Goal: Task Accomplishment & Management: Use online tool/utility

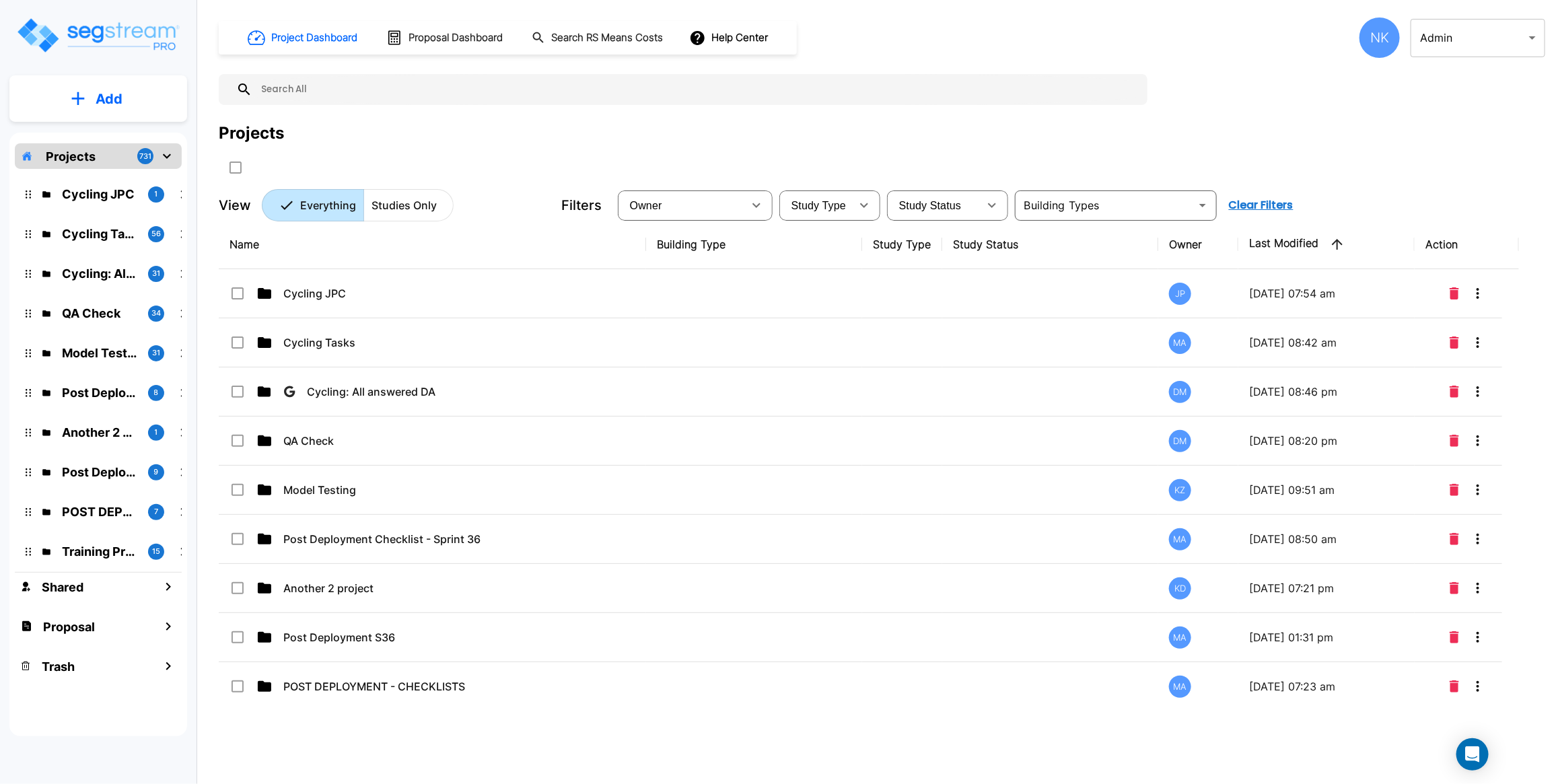
click at [419, 206] on p "Studies Only" at bounding box center [404, 205] width 65 height 16
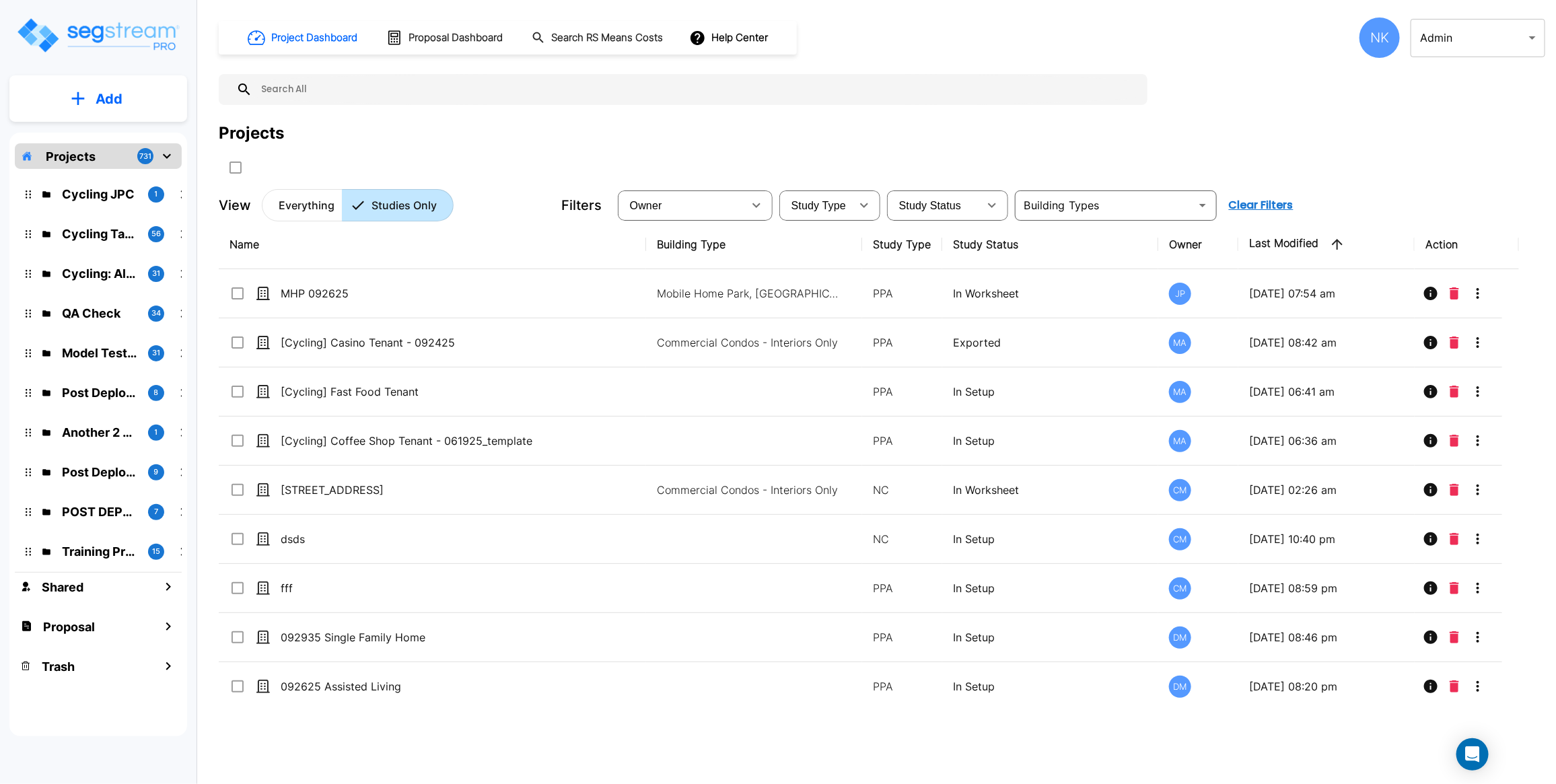
click at [431, 89] on input "text" at bounding box center [696, 89] width 888 height 31
paste input "Post Dep - S36"
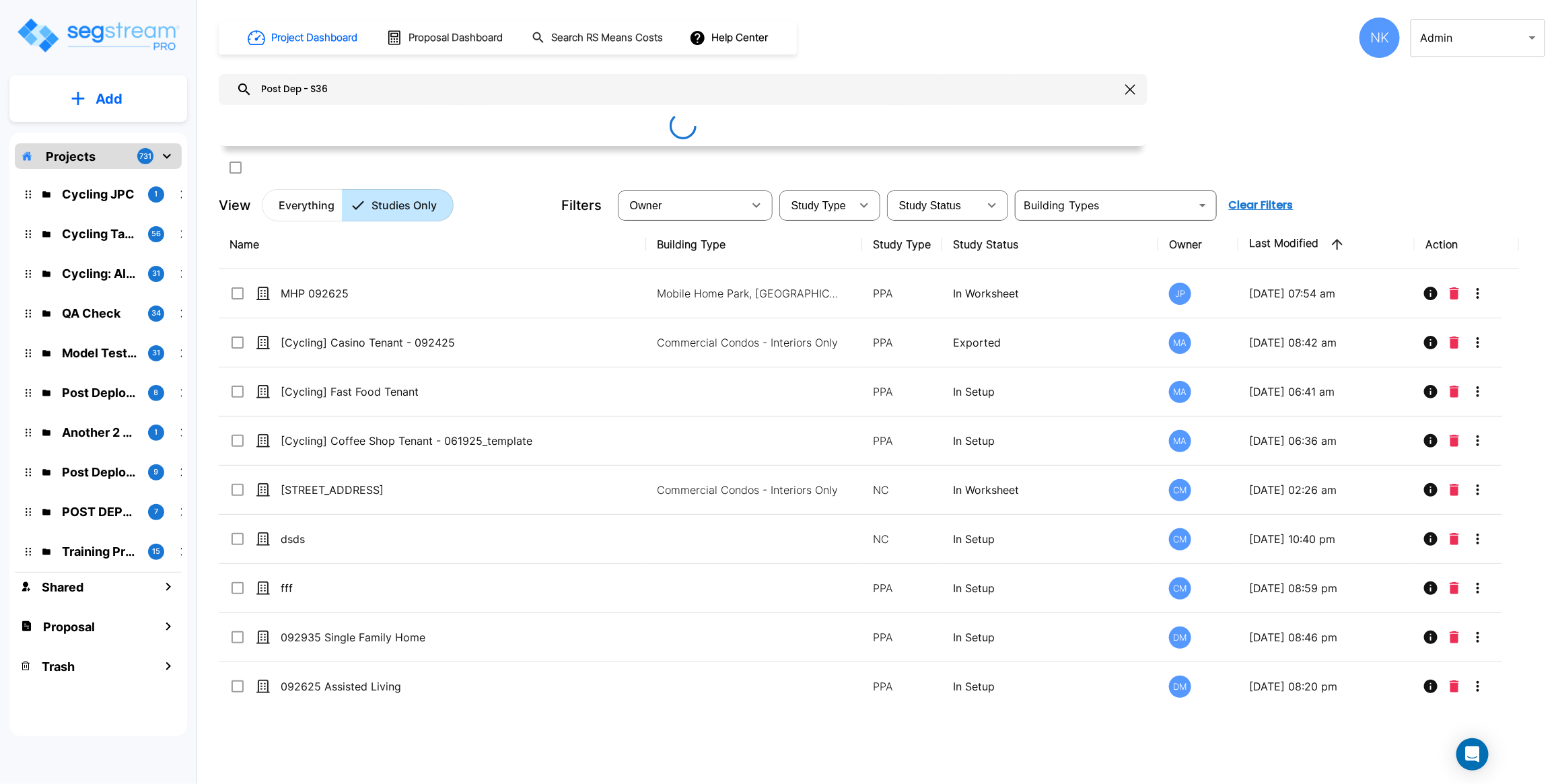
type input "Post Dep - S36"
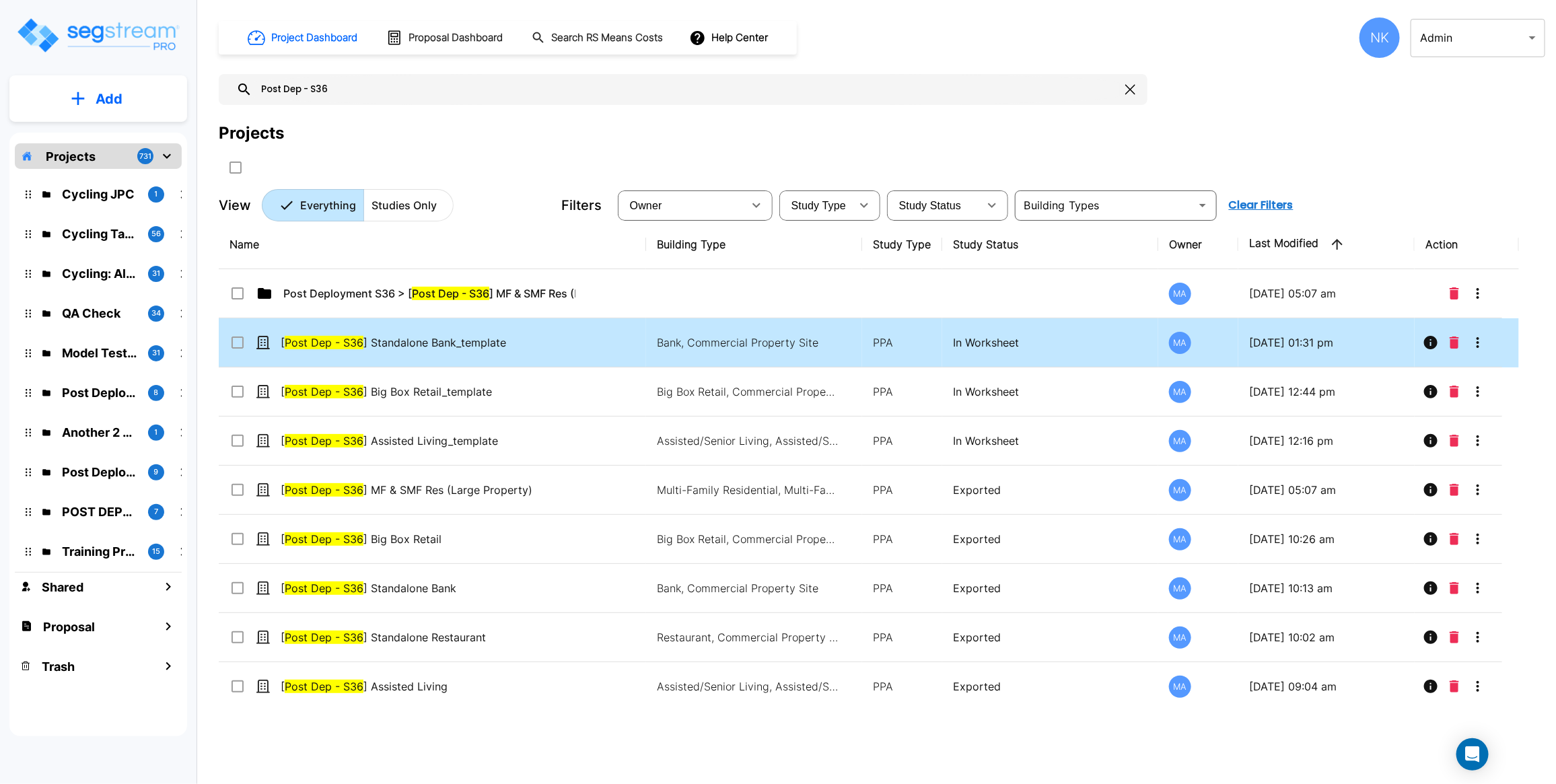
click at [234, 346] on Bank_template"] "select row [Post Dep - S36] Standalone Bank_template" at bounding box center [236, 340] width 14 height 11
checkbox Bank_template"] "false"
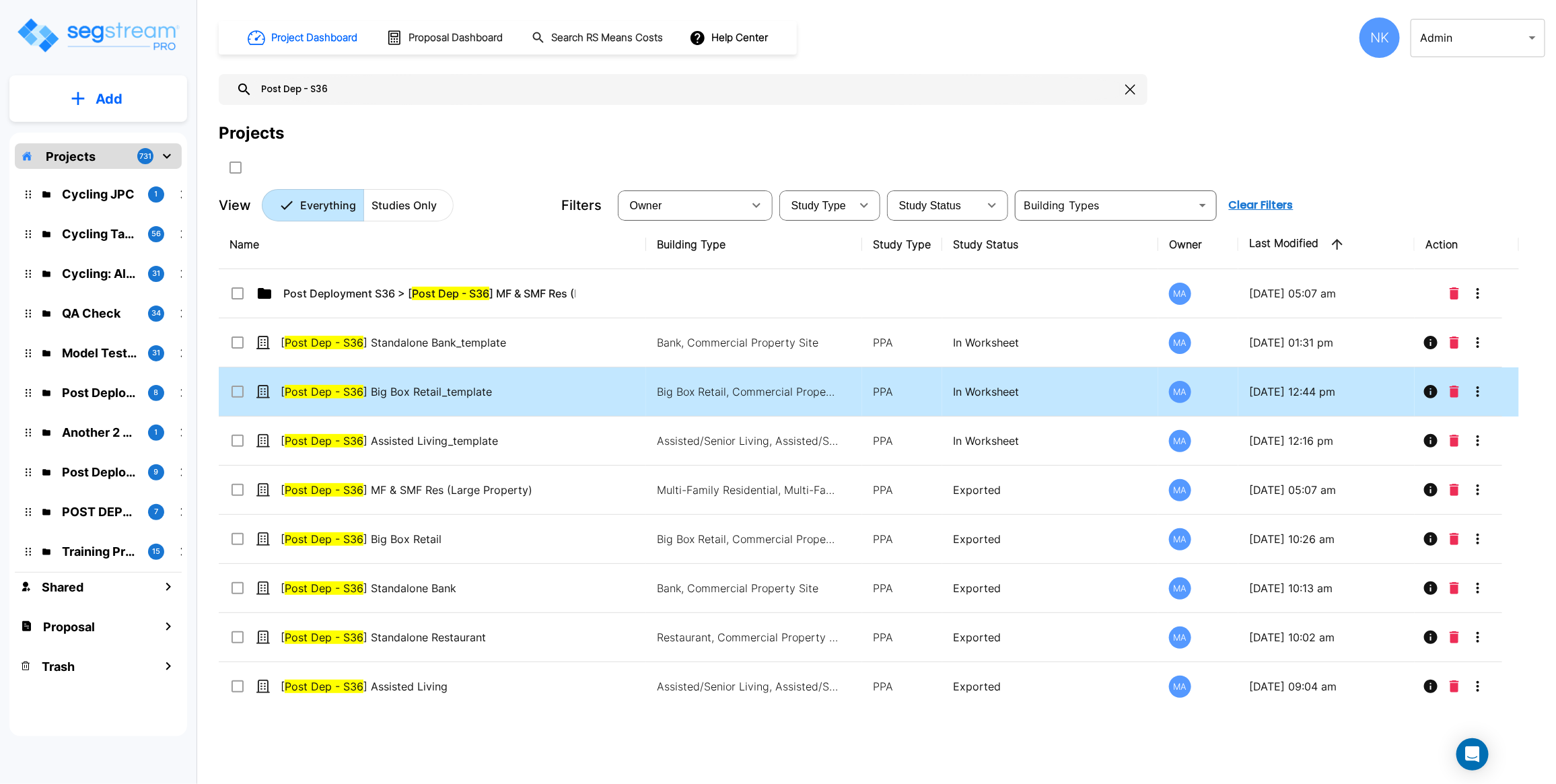
click at [233, 395] on Retail_template"] "select row [Post Dep - S36] Big Box Retail_template" at bounding box center [236, 389] width 14 height 11
checkbox Retail_template"] "false"
checkbox Bank_template"] "true"
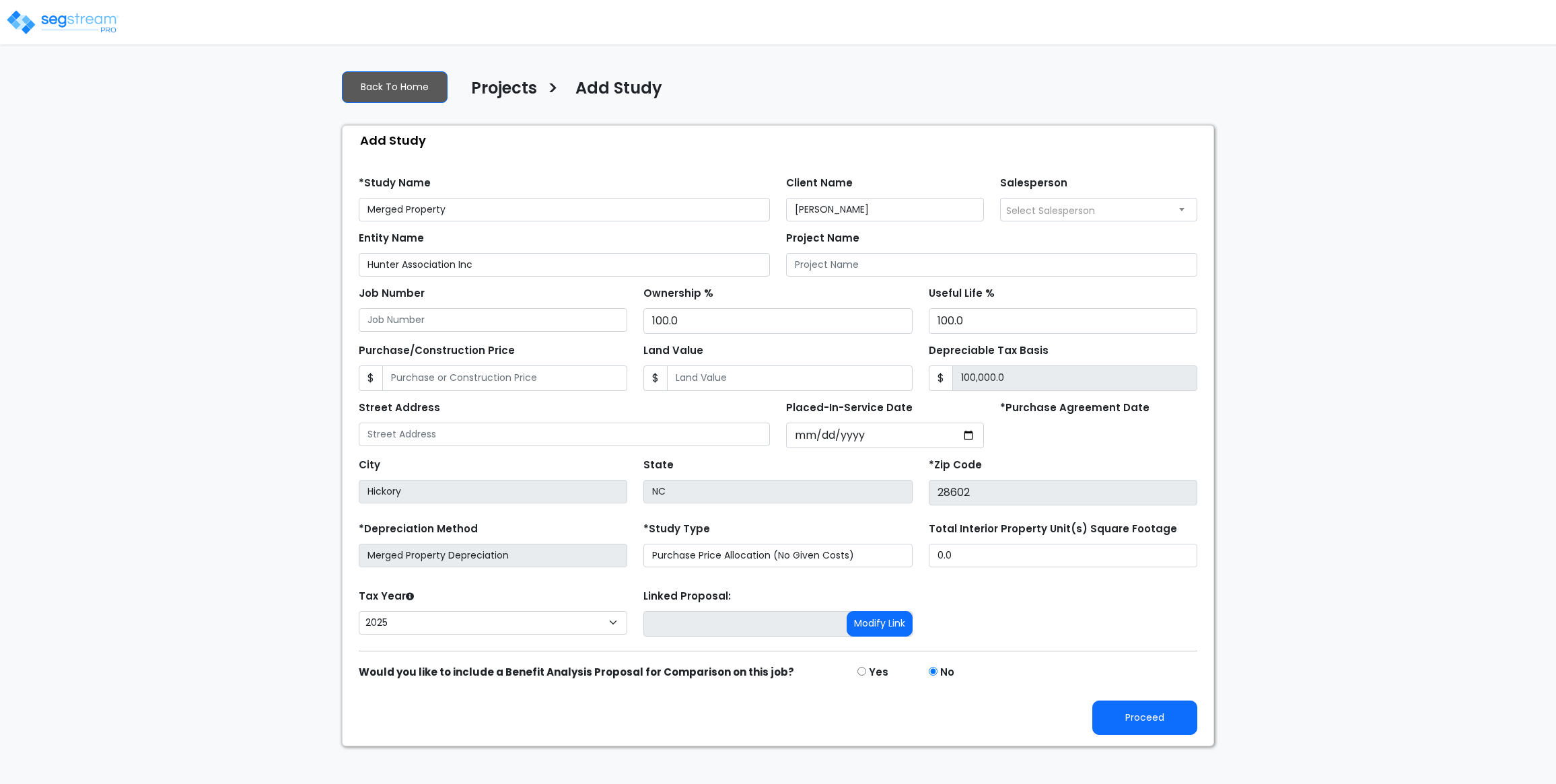
select select "2025"
type input "Merged Property - test"
drag, startPoint x: 1109, startPoint y: 740, endPoint x: 1118, endPoint y: 734, distance: 10.8
click at [1111, 735] on button "Proceed" at bounding box center [1144, 717] width 105 height 34
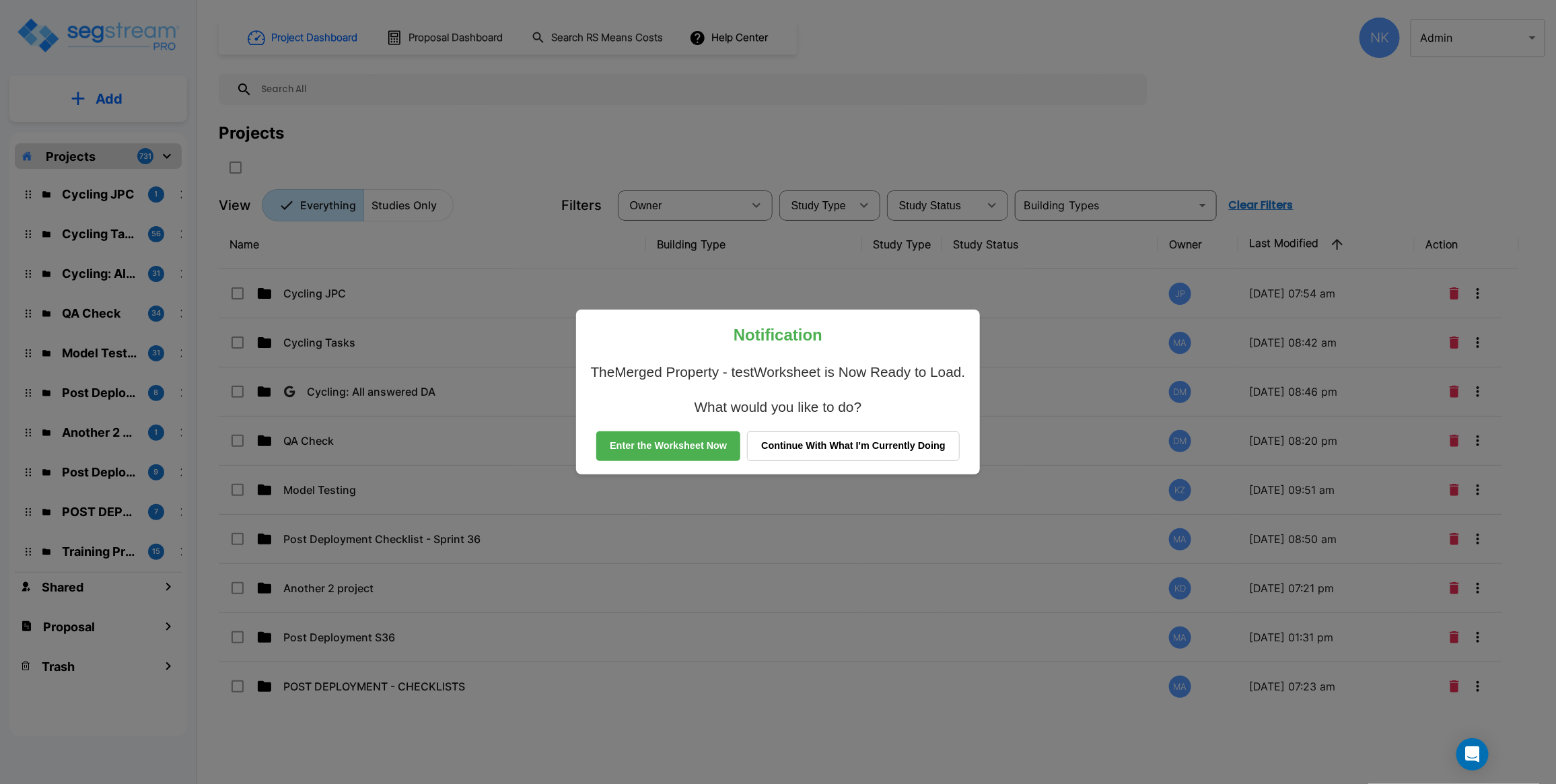
click at [660, 454] on button "Enter the Worksheet Now" at bounding box center [668, 446] width 144 height 30
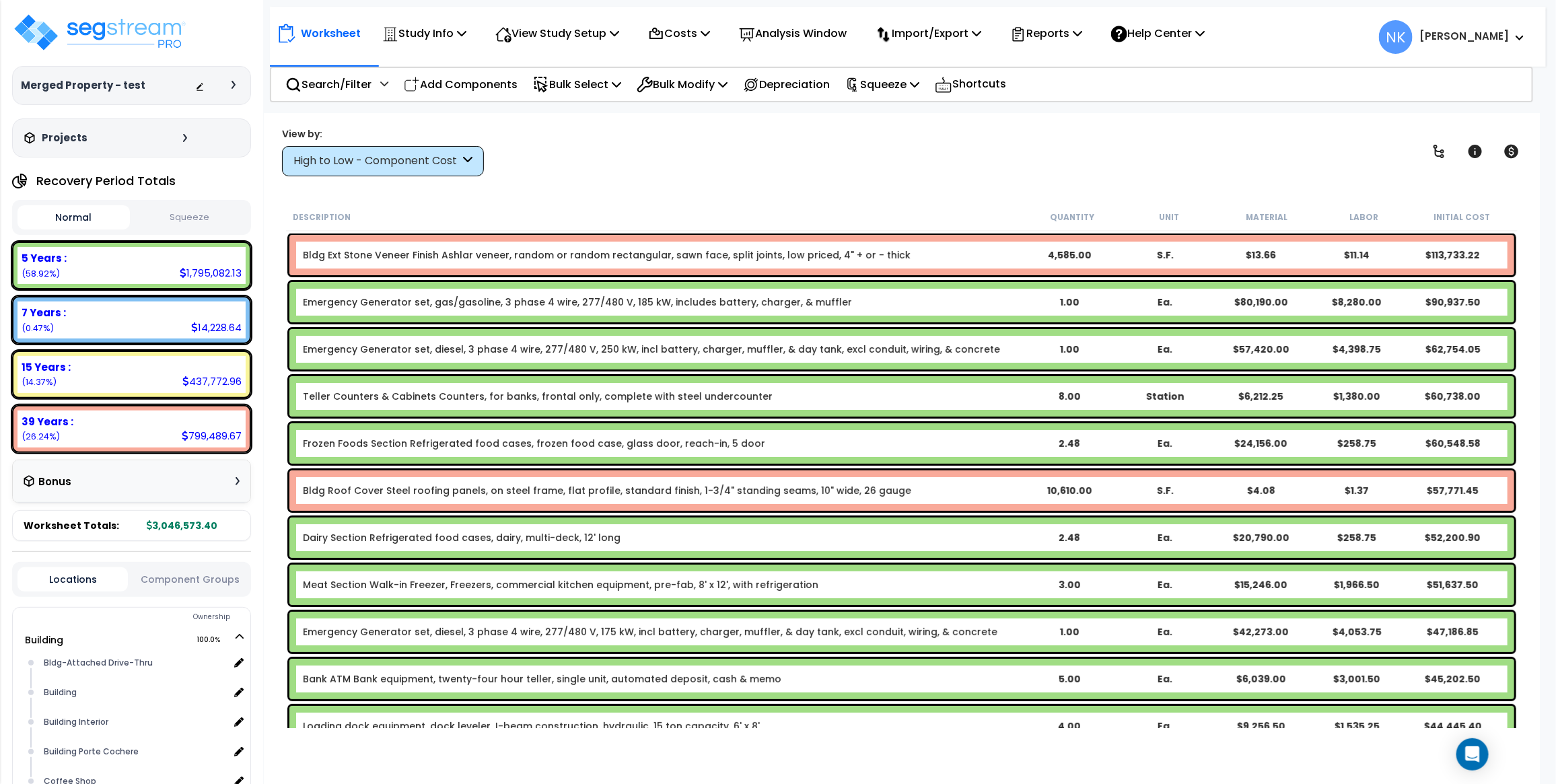
click at [227, 85] on div at bounding box center [218, 85] width 47 height 14
click at [230, 85] on div at bounding box center [218, 85] width 47 height 14
click at [232, 85] on icon at bounding box center [234, 84] width 4 height 8
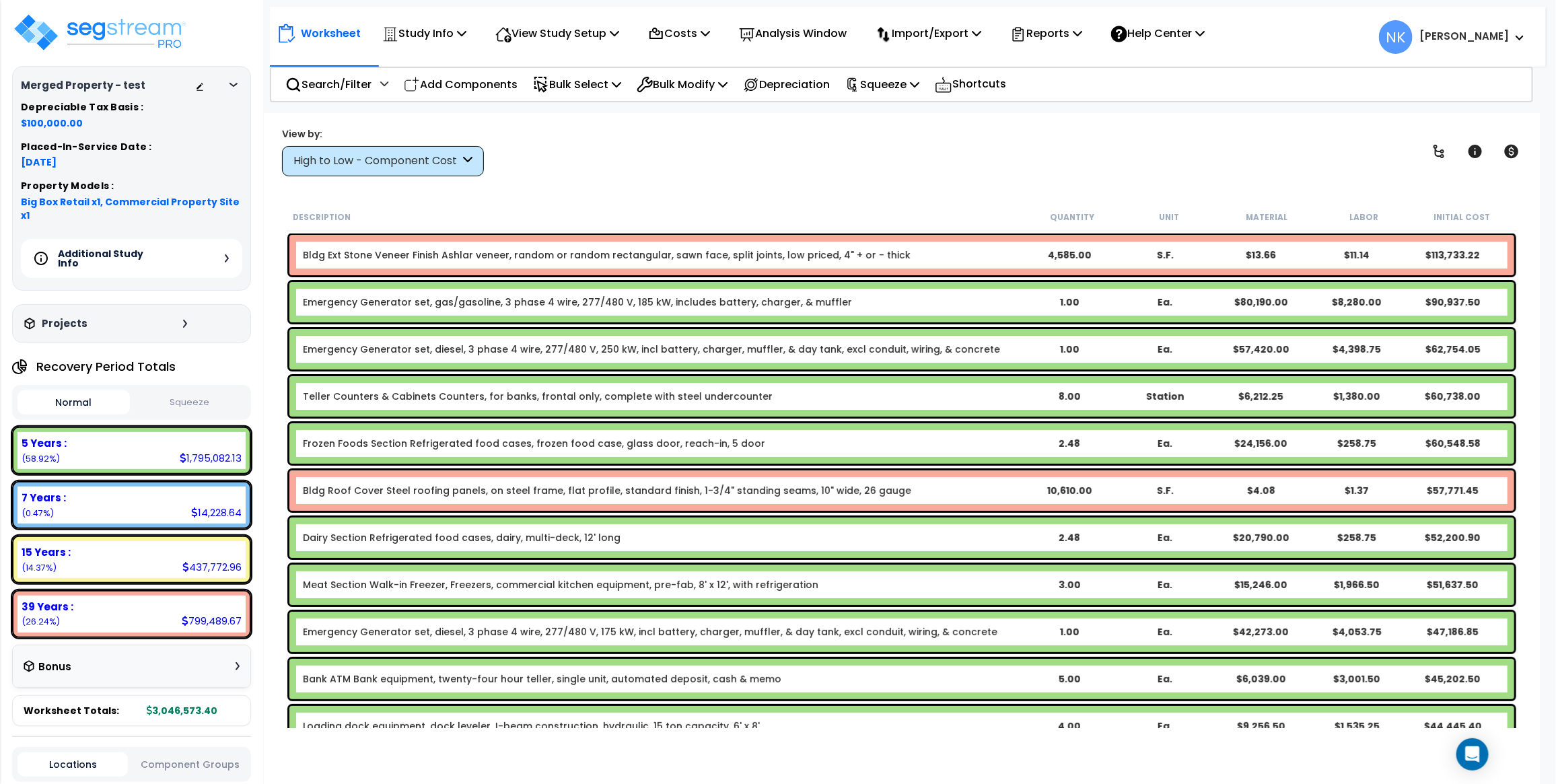
click at [225, 254] on icon at bounding box center [226, 258] width 4 height 8
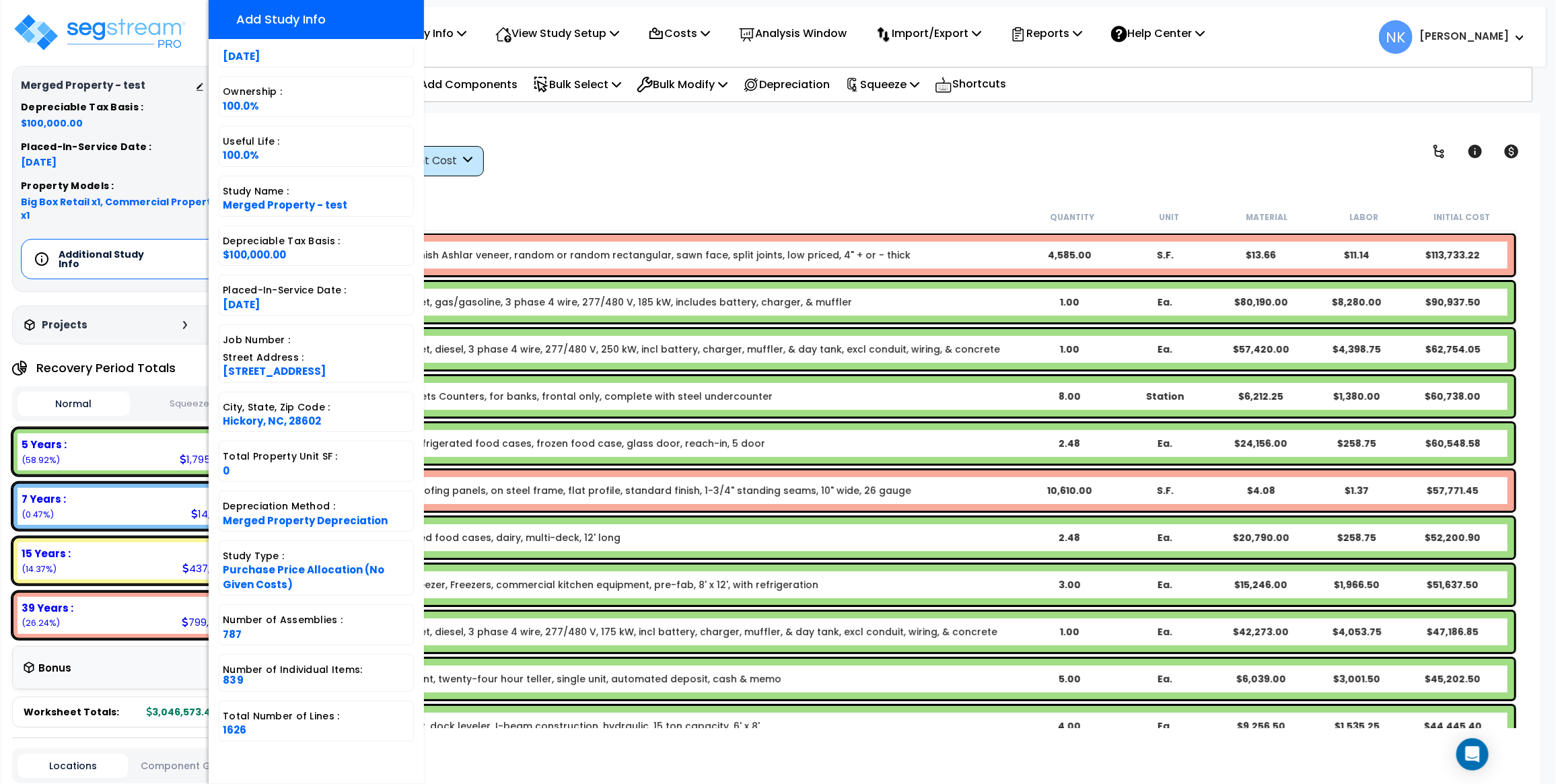
scroll to position [58, 0]
click at [610, 160] on div "View by: High to Low - Component Cost High to Low - Component Cost" at bounding box center [901, 151] width 1249 height 50
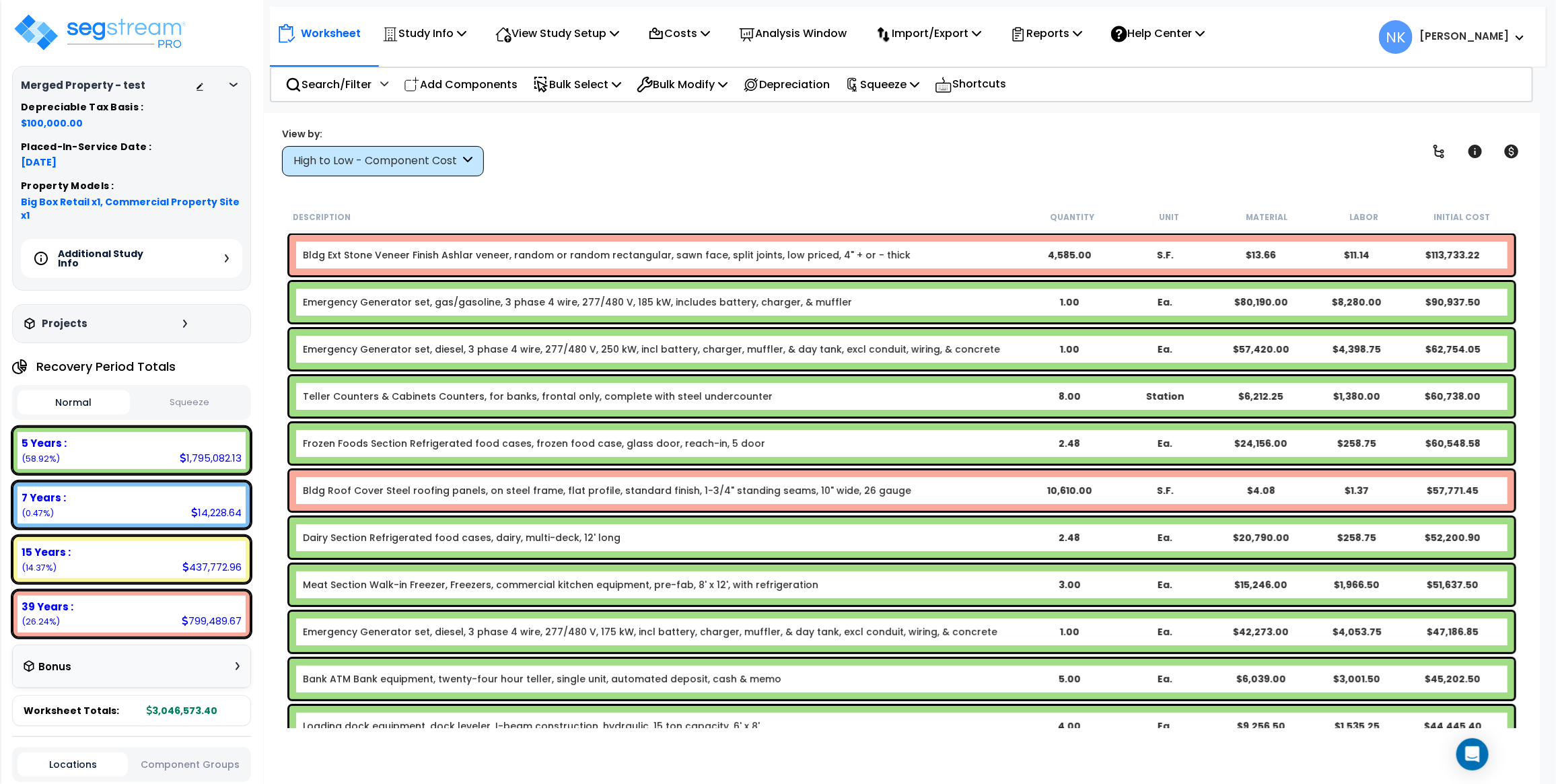
click at [230, 247] on div "Additional Study Info" at bounding box center [132, 259] width 222 height 39
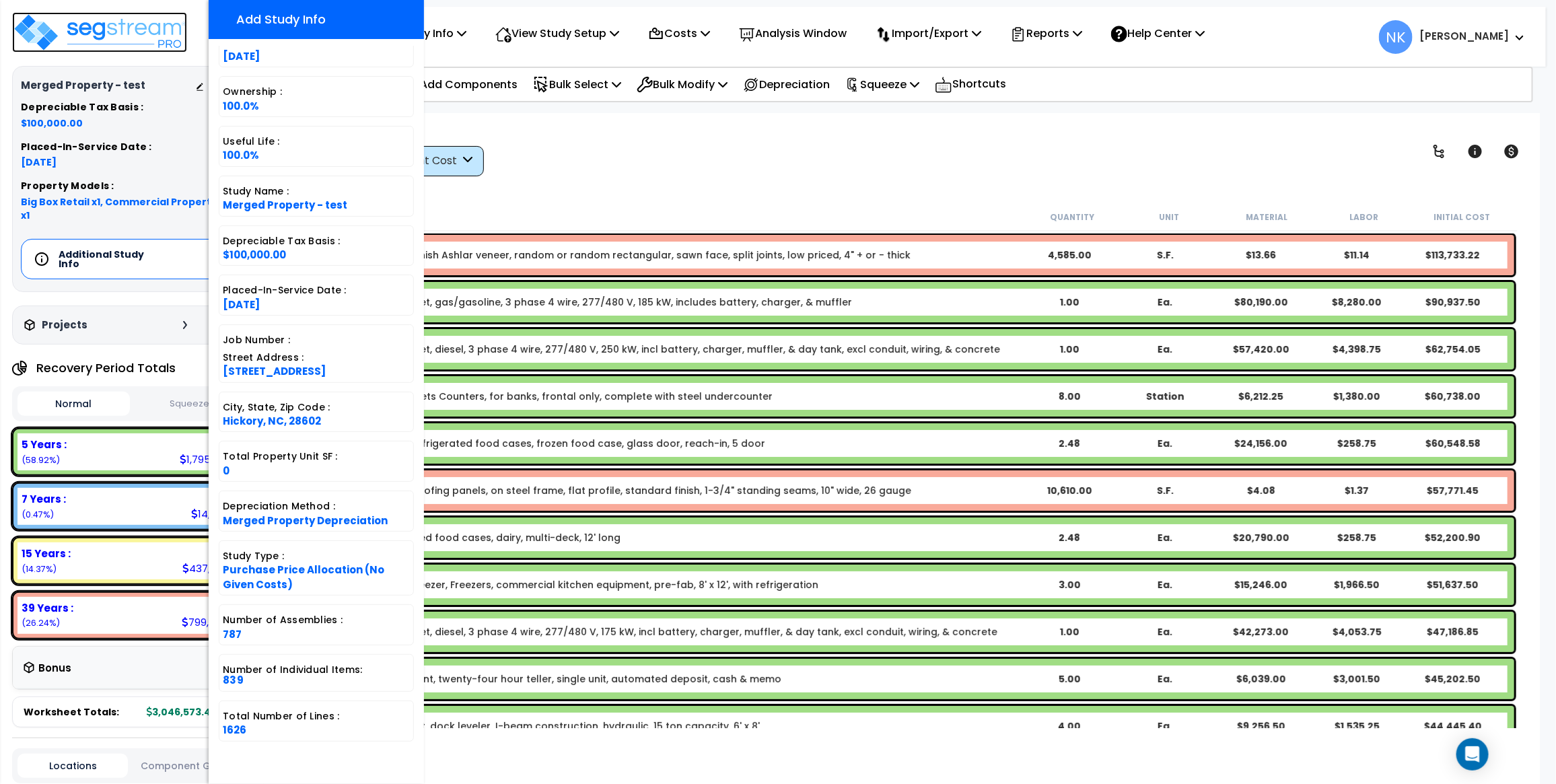
click at [68, 43] on img at bounding box center [99, 32] width 175 height 41
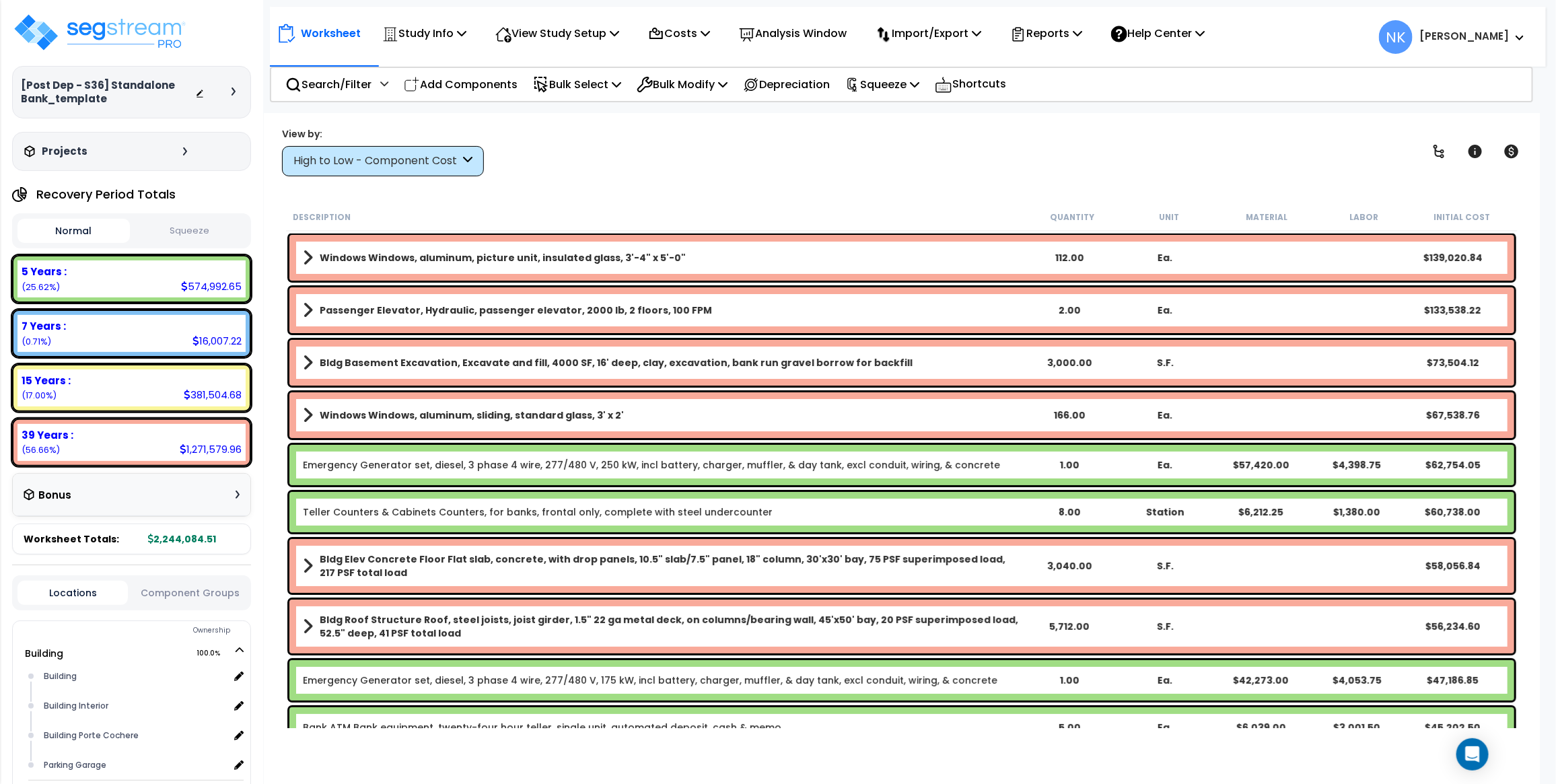
click at [232, 88] on icon at bounding box center [234, 91] width 4 height 8
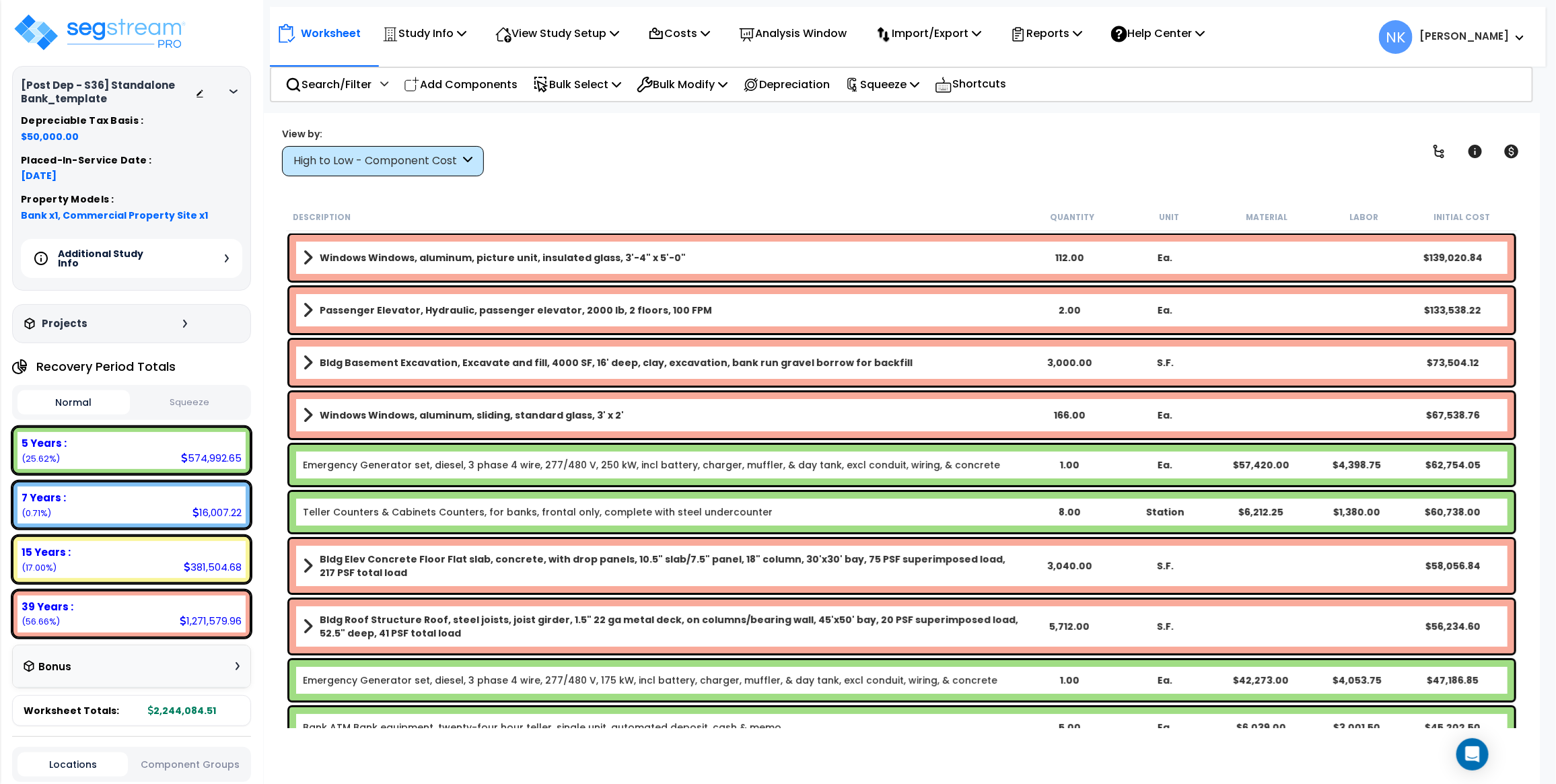
click at [225, 257] on icon at bounding box center [226, 258] width 4 height 8
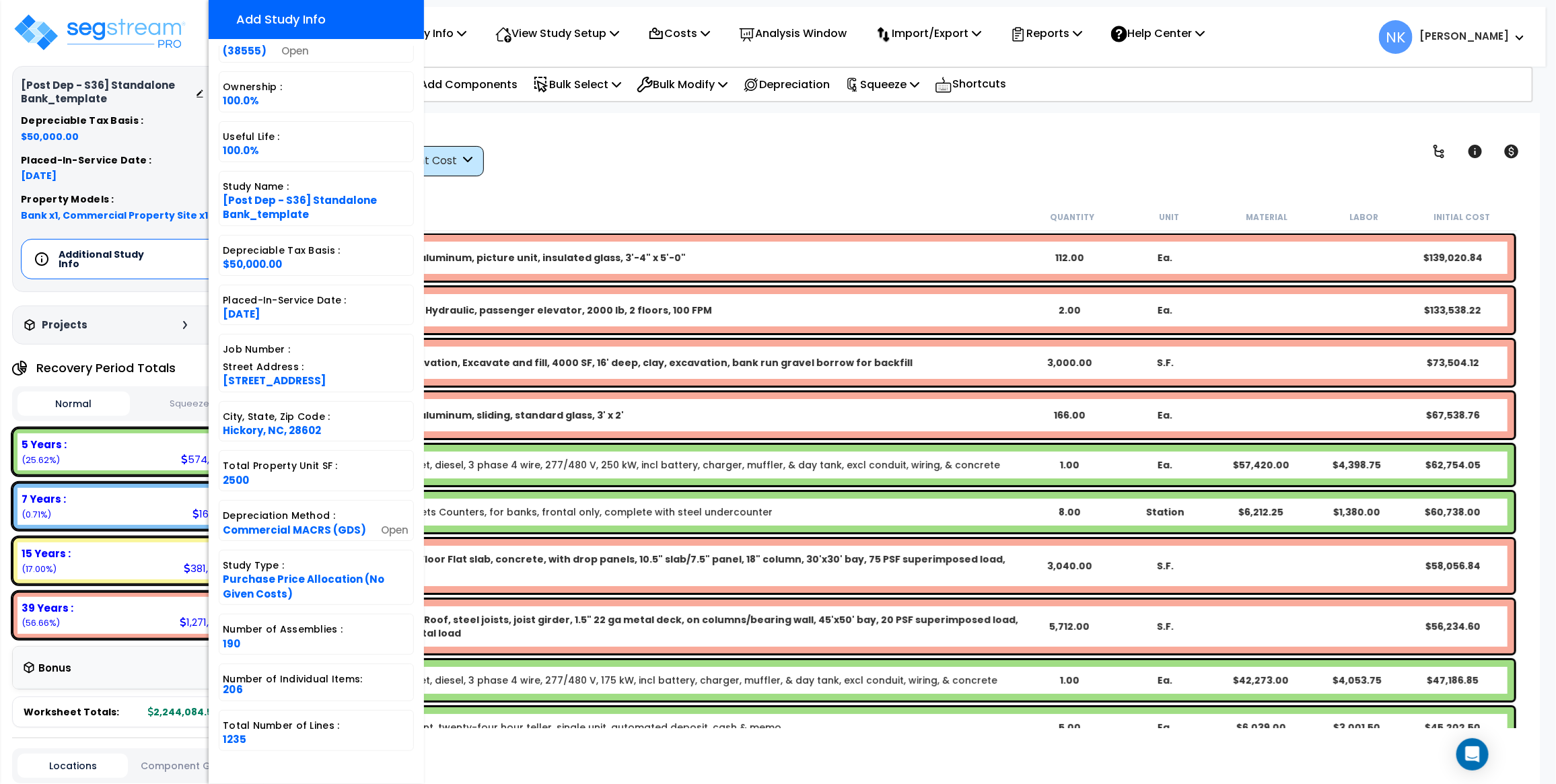
scroll to position [58, 0]
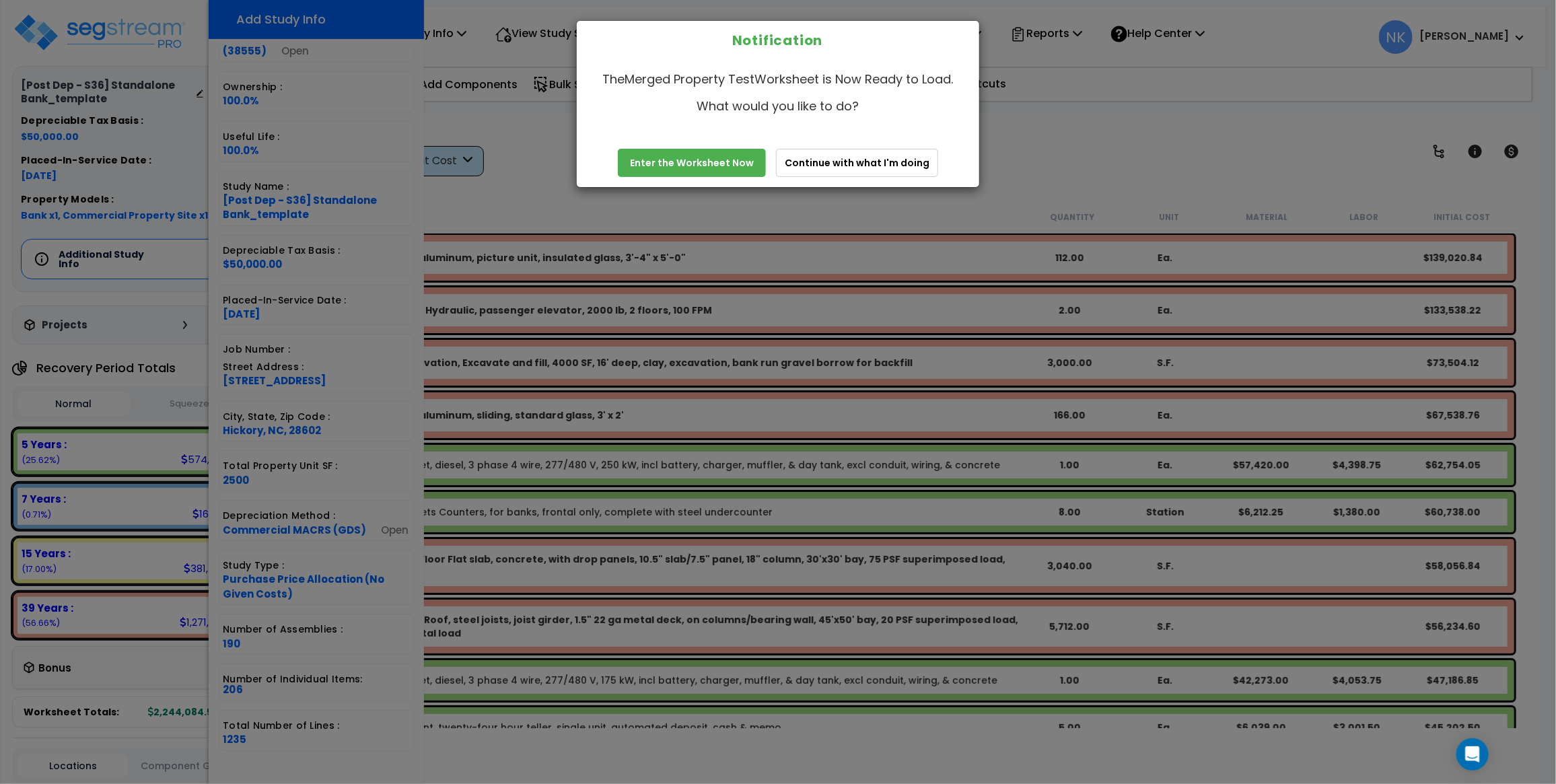
click at [710, 163] on link "Enter the Worksheet Now" at bounding box center [692, 162] width 148 height 28
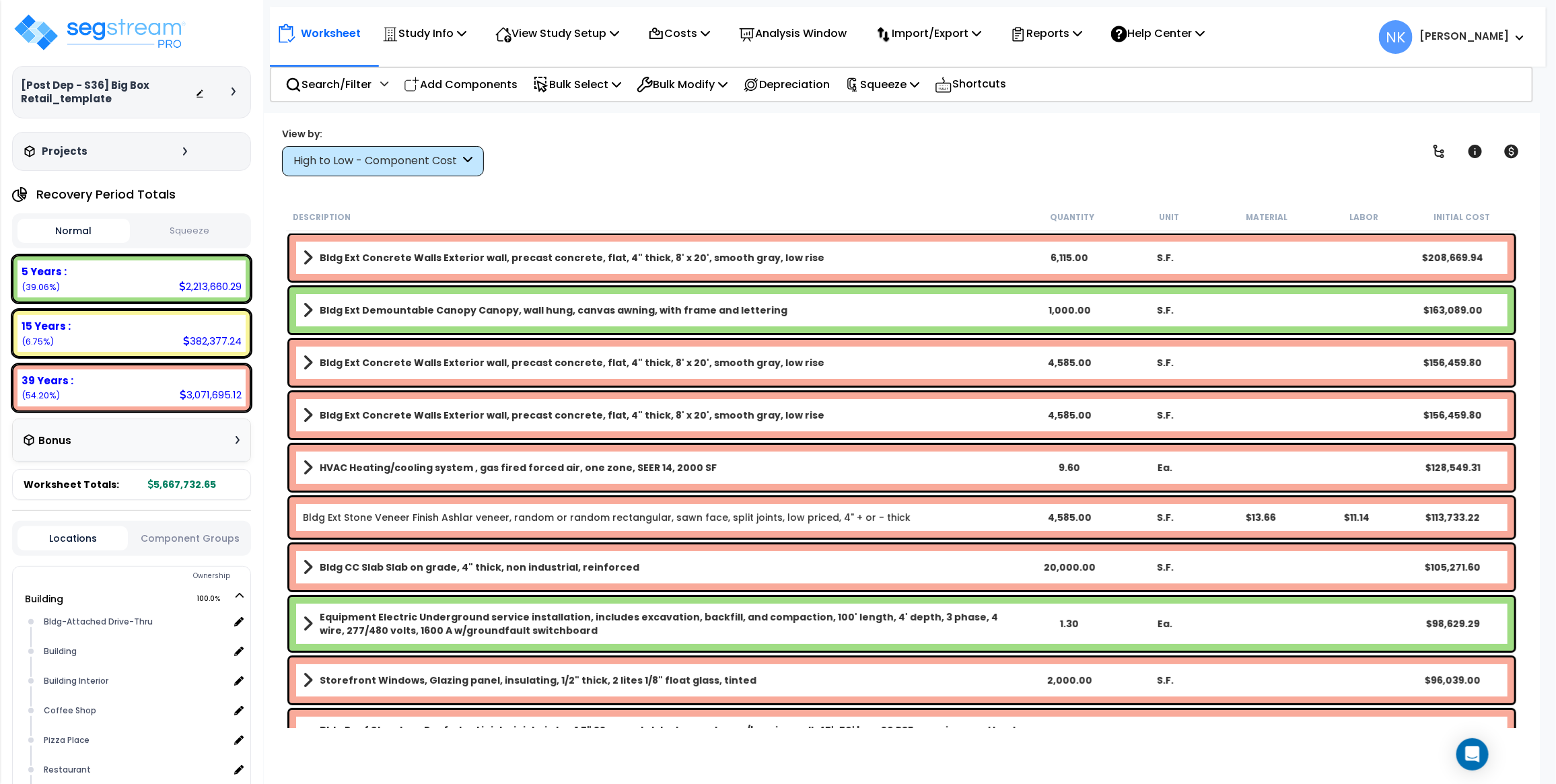
click at [236, 87] on div at bounding box center [237, 91] width 11 height 8
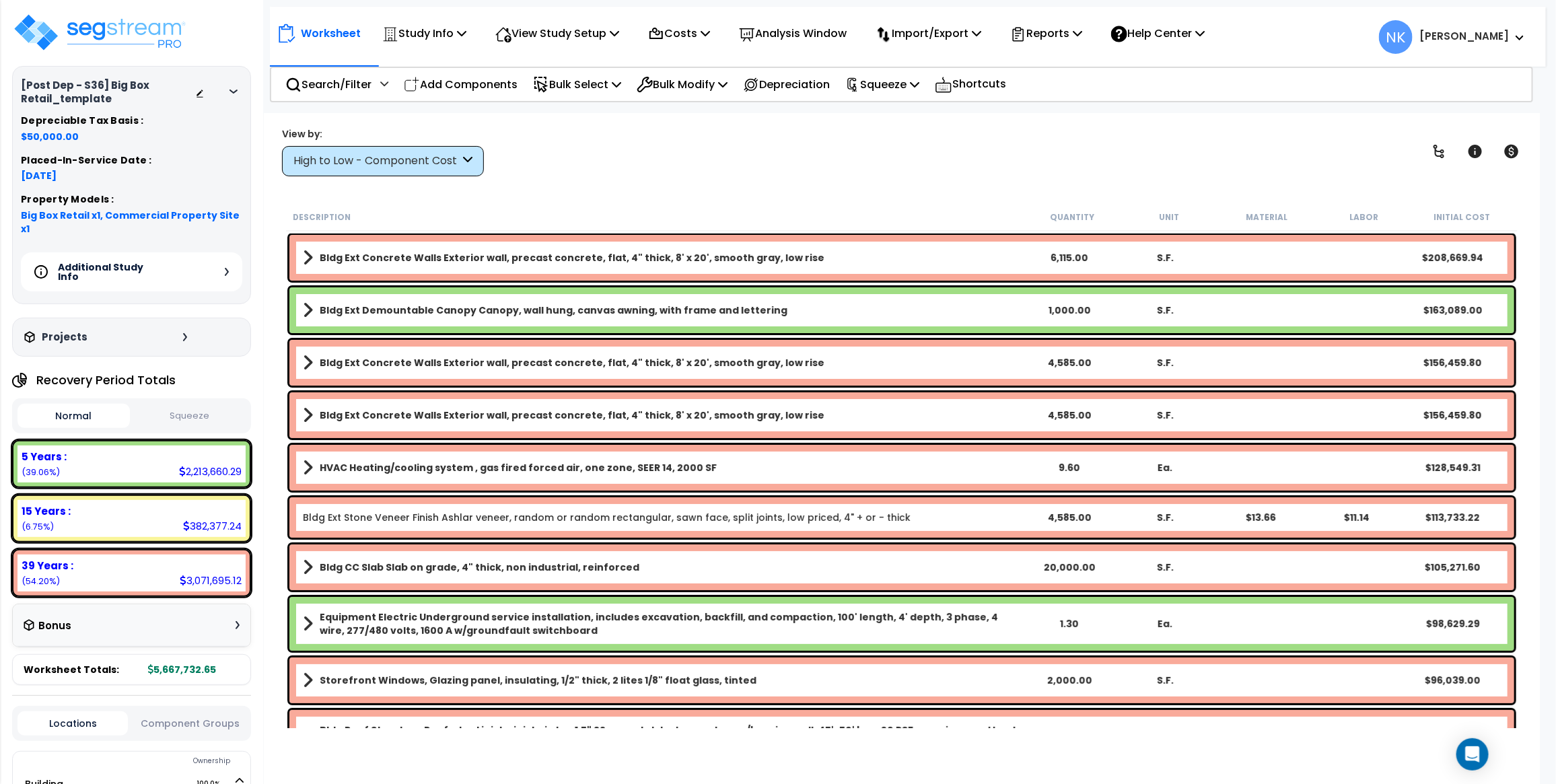
click at [223, 254] on div "Additional Study Info" at bounding box center [132, 272] width 222 height 39
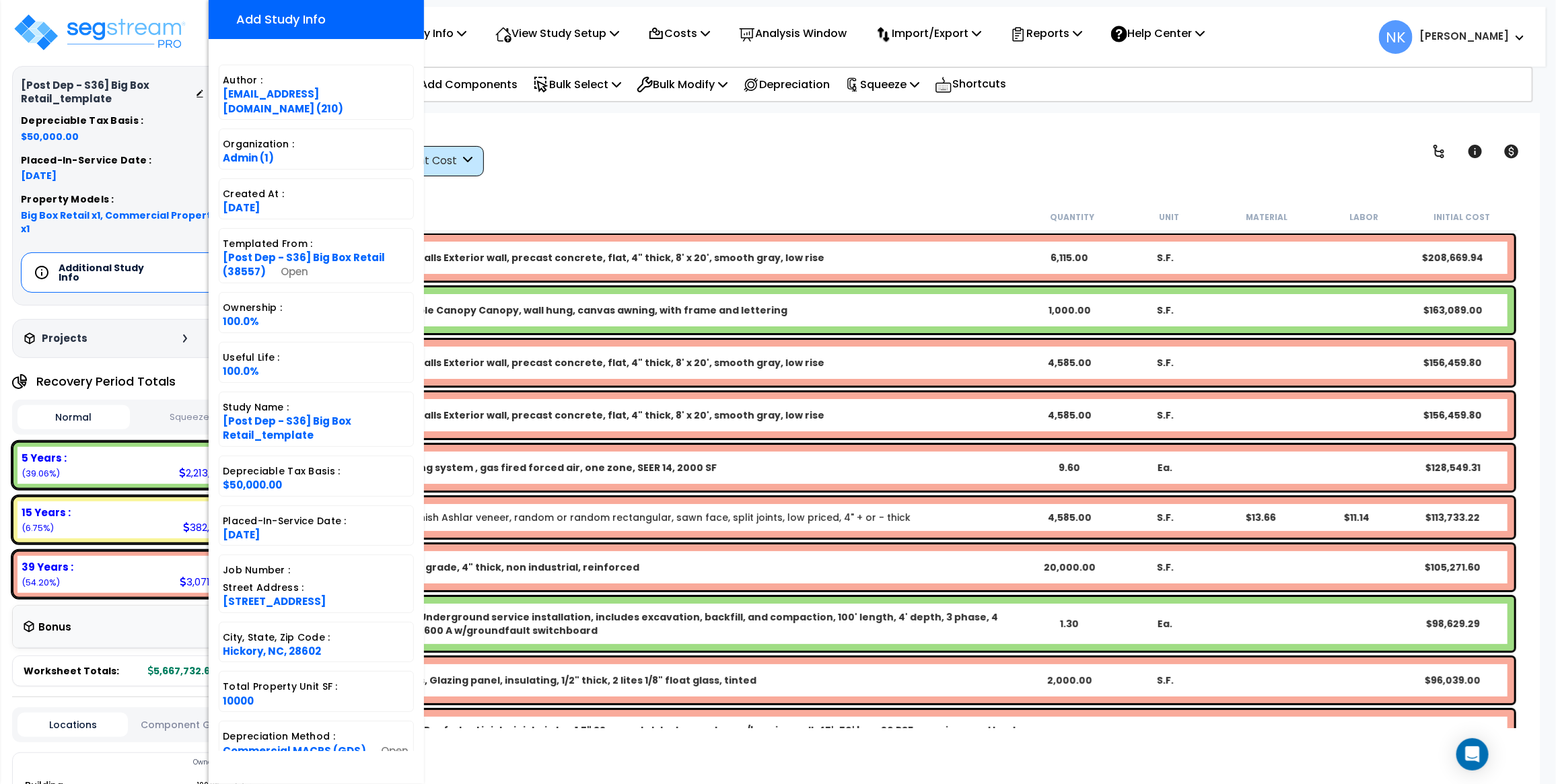
scroll to position [221, 0]
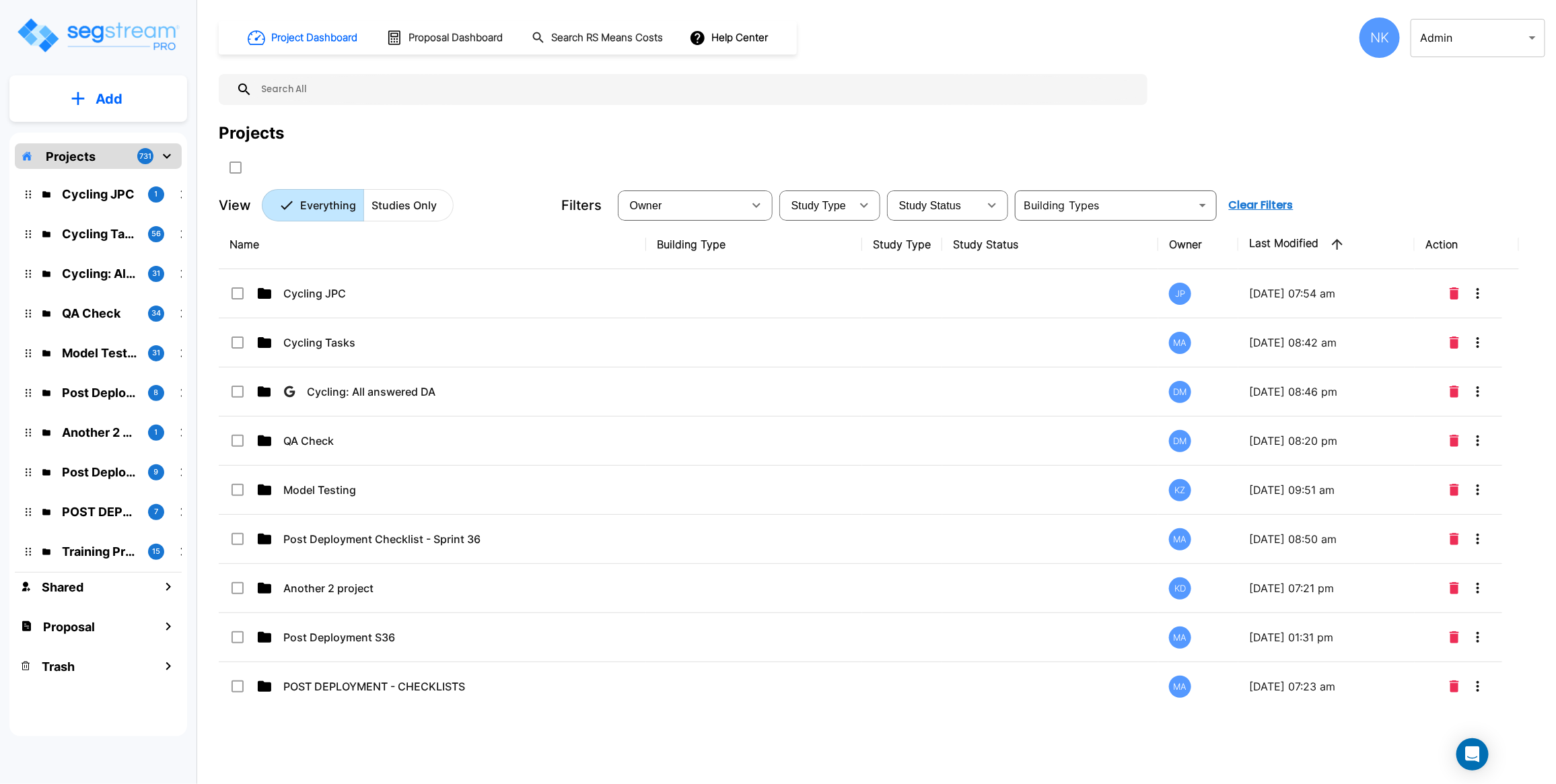
click at [406, 202] on p "Studies Only" at bounding box center [404, 205] width 65 height 16
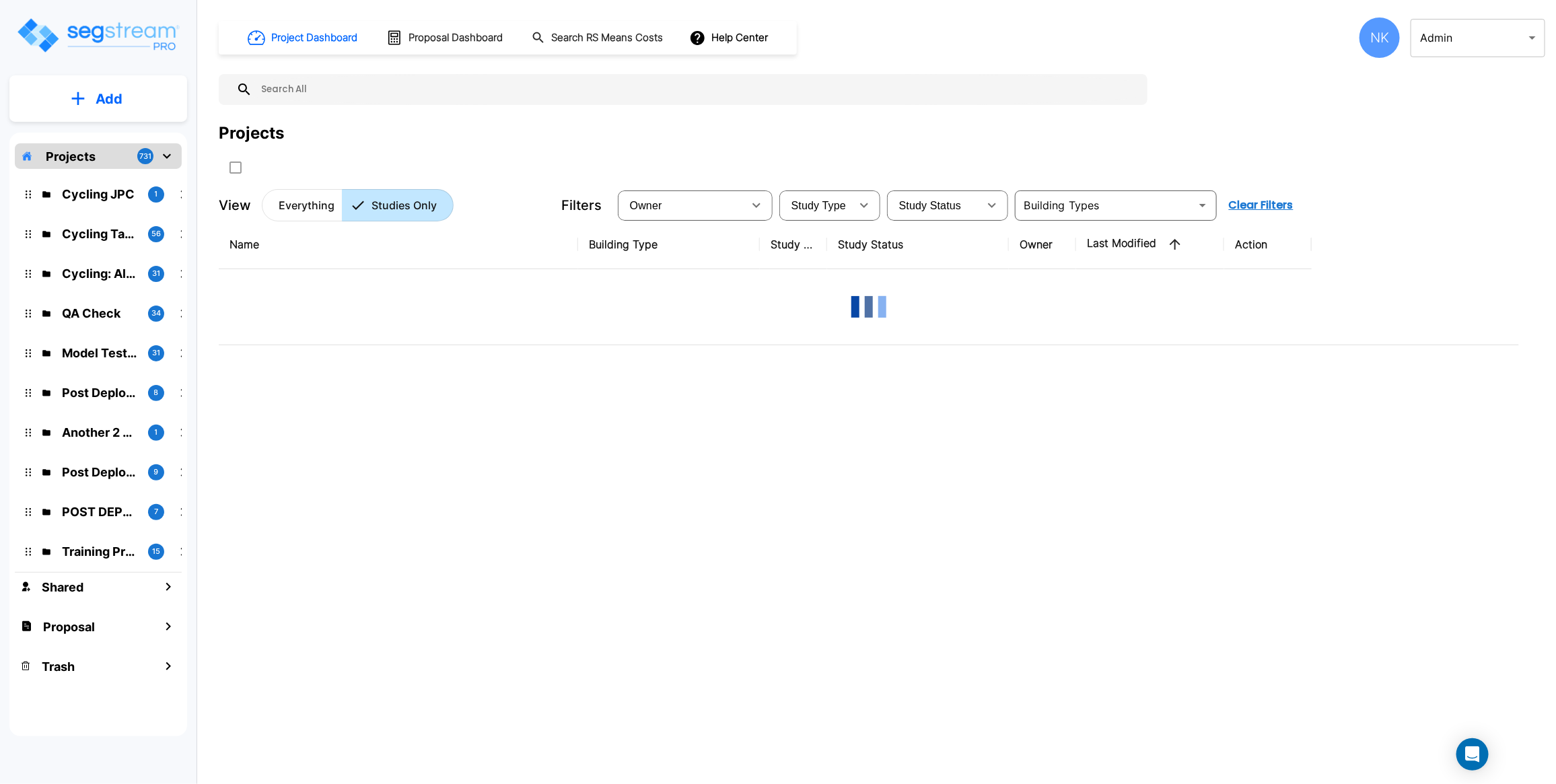
click at [378, 95] on input "text" at bounding box center [696, 89] width 888 height 31
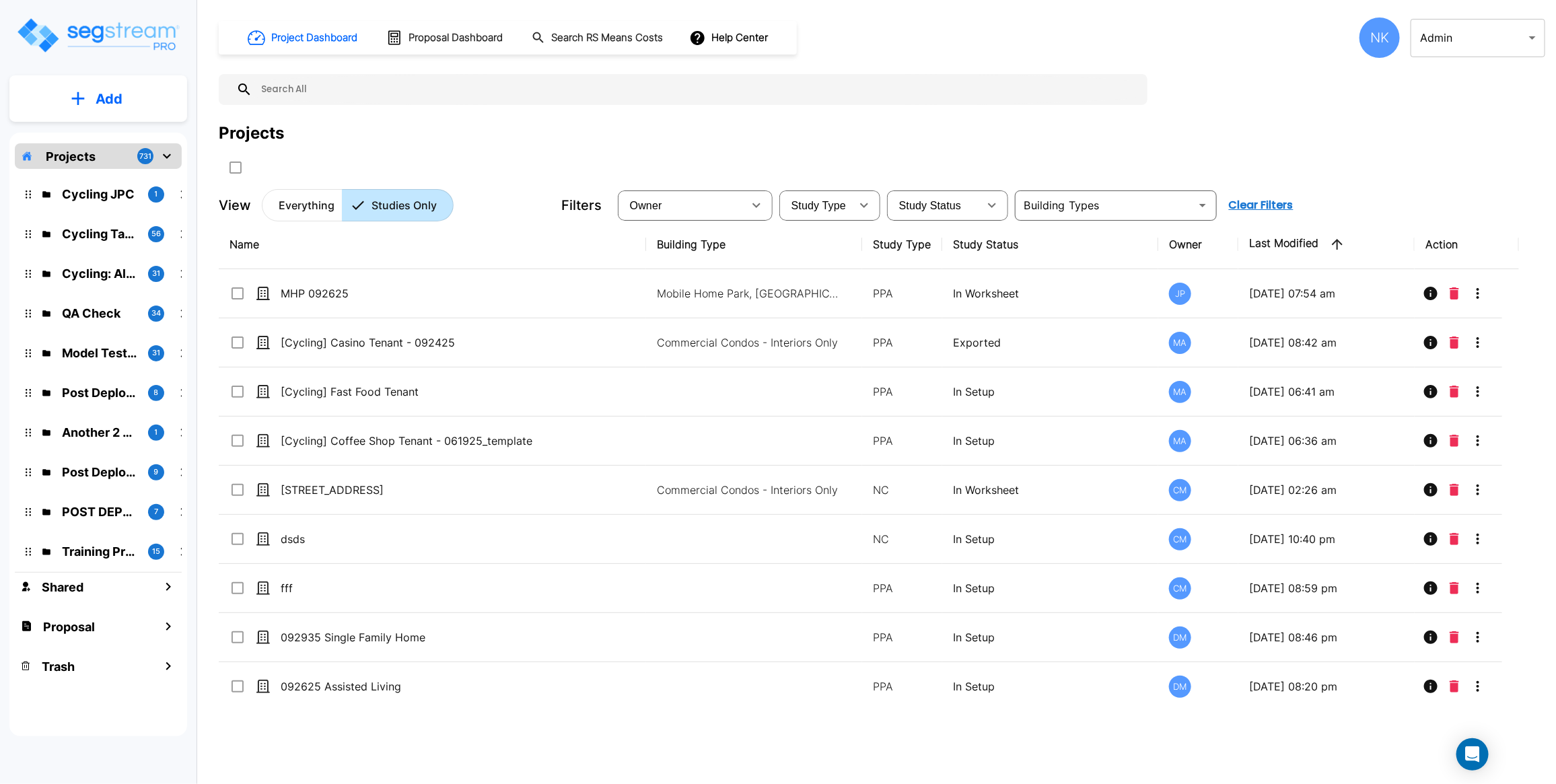
paste input "Post Dep - S36"
type input "Post Dep - S36"
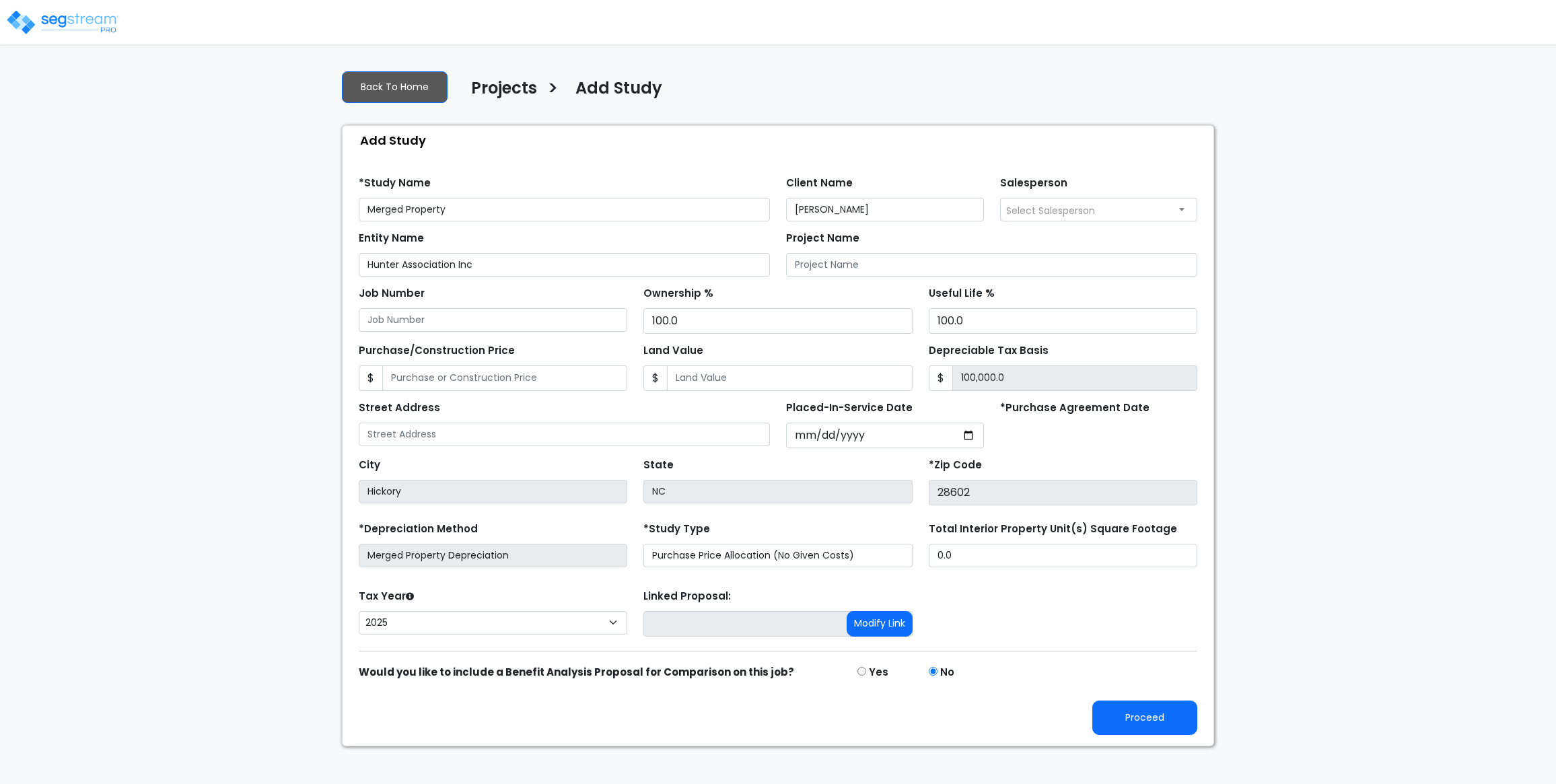
select select "2025"
type input "Merged Property Test"
click at [1151, 724] on button "Proceed" at bounding box center [1144, 717] width 105 height 34
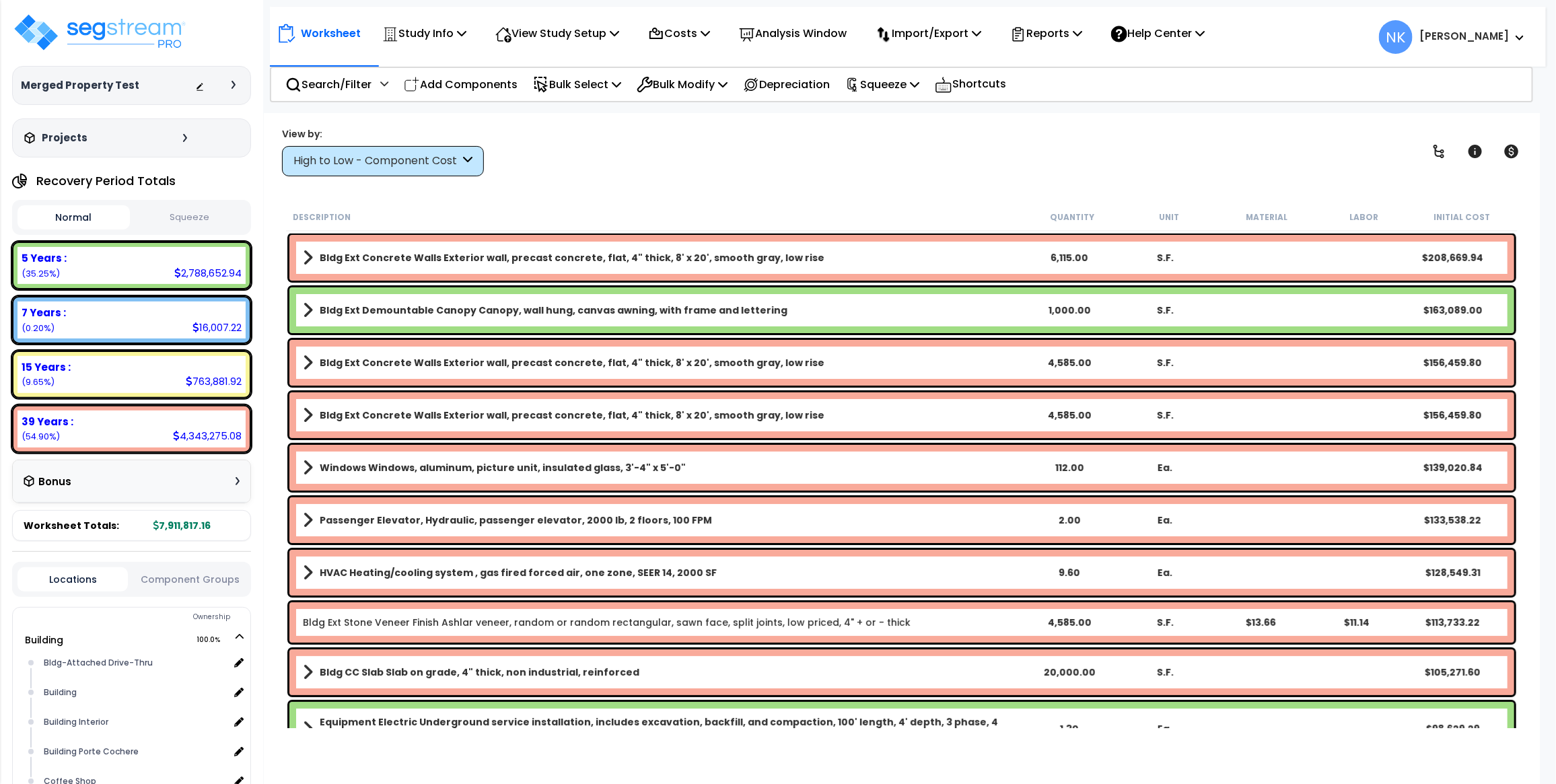
click at [232, 87] on icon at bounding box center [234, 84] width 4 height 8
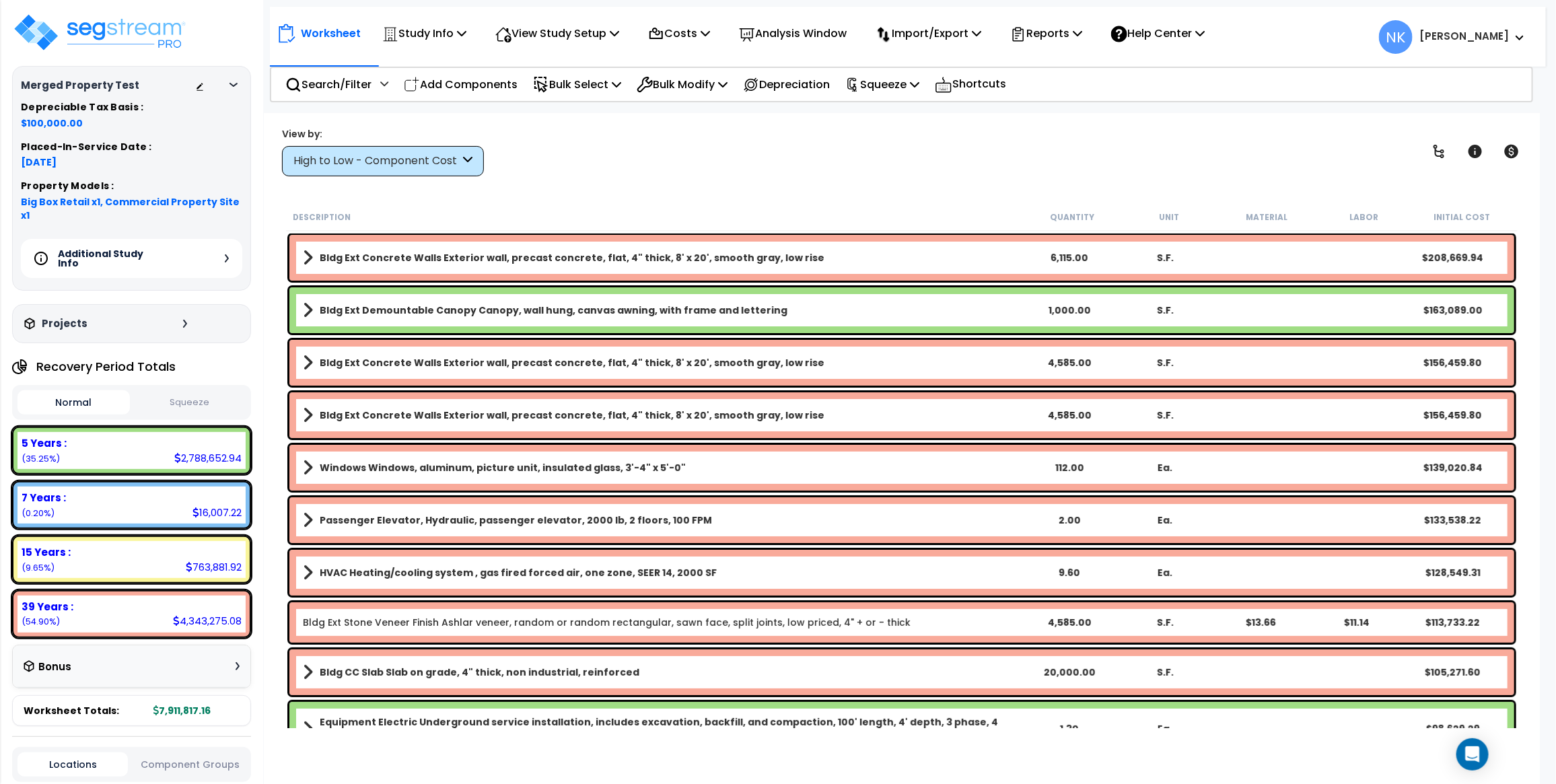
click at [223, 249] on div "Additional Study Info" at bounding box center [132, 259] width 222 height 39
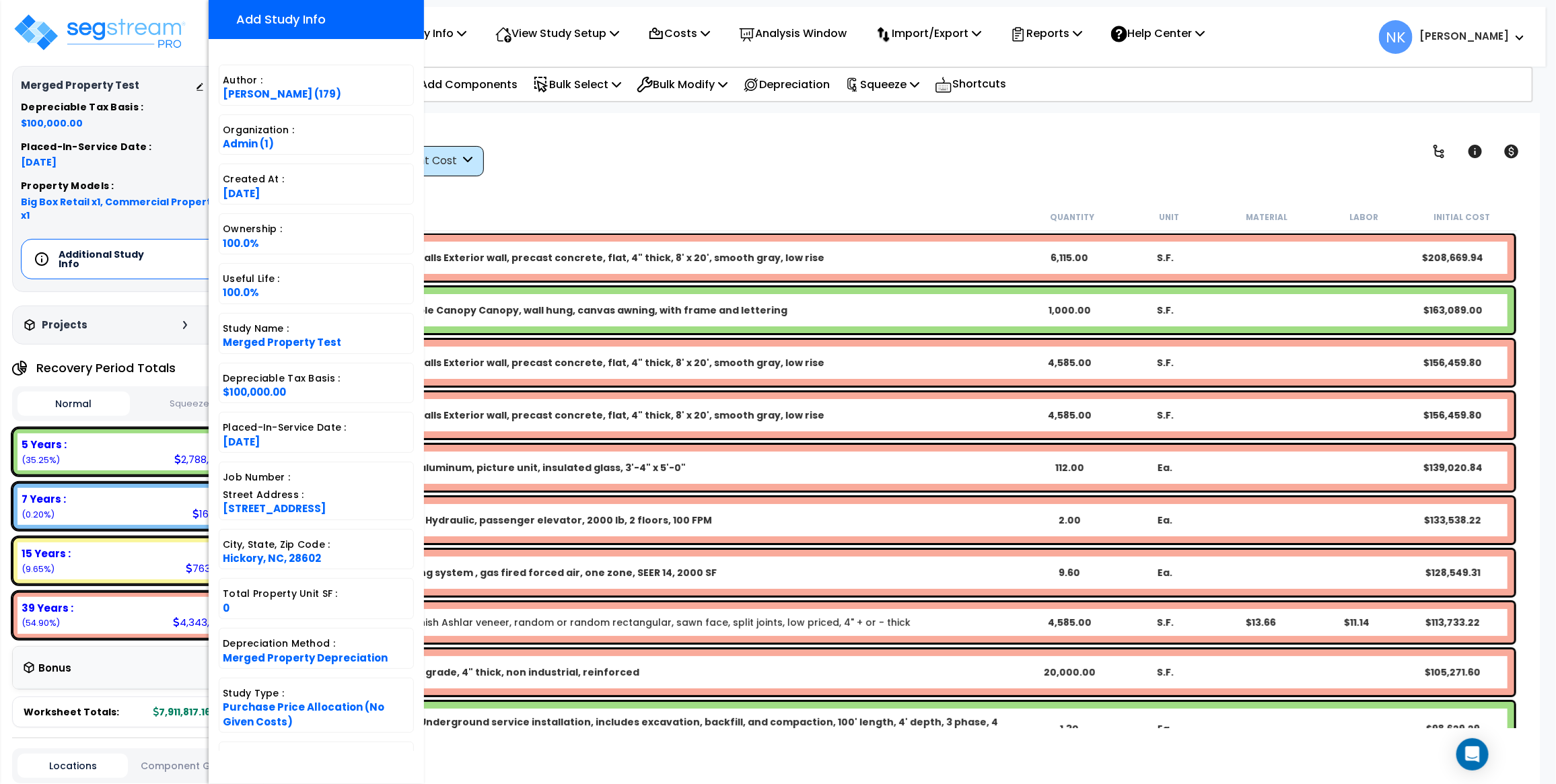
scroll to position [143, 0]
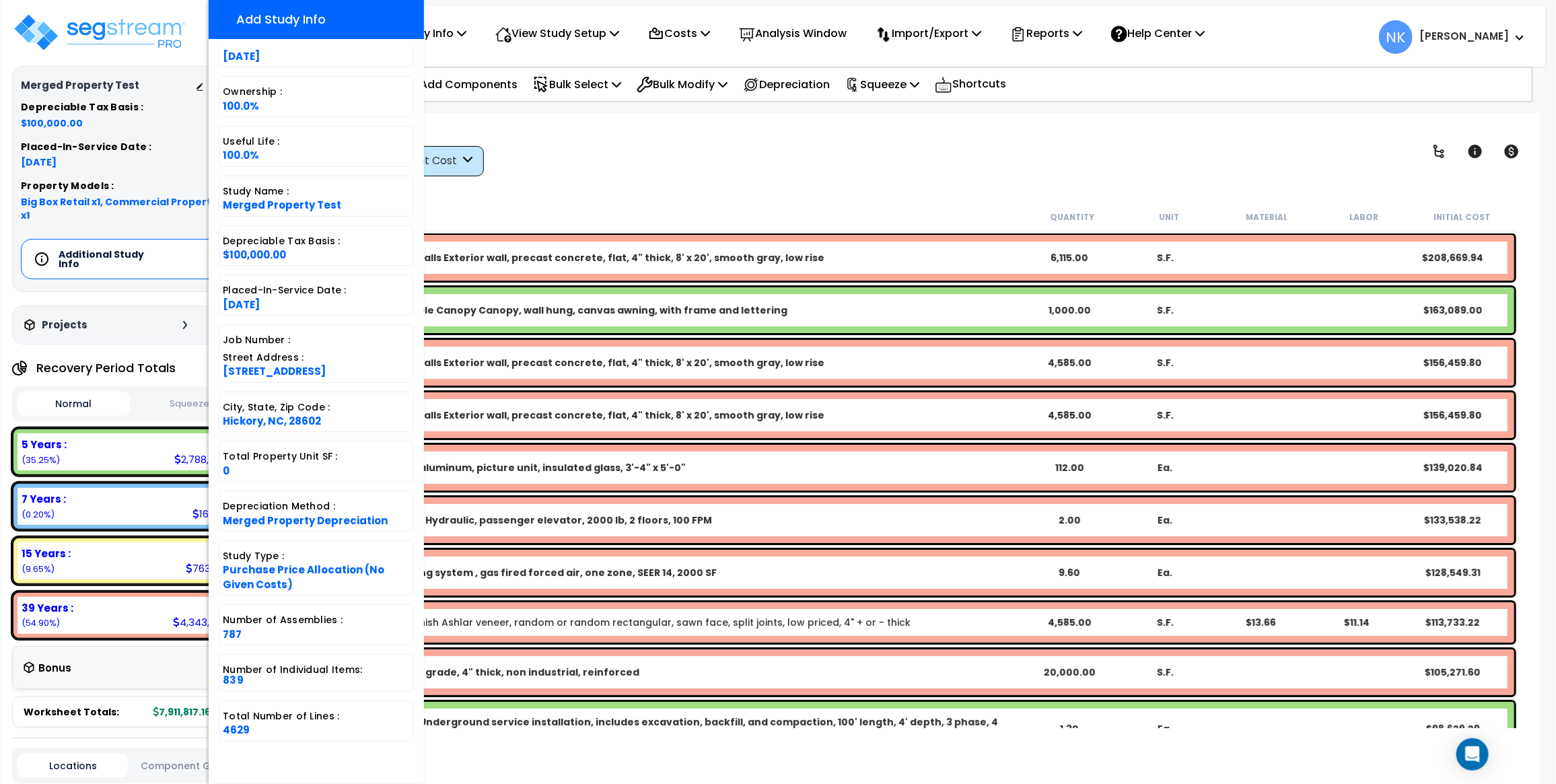
click at [606, 183] on div "Worksheet Study Info Study Setup Add Property Unit Template study Clone study NK" at bounding box center [902, 505] width 1276 height 784
